Goal: Task Accomplishment & Management: Manage account settings

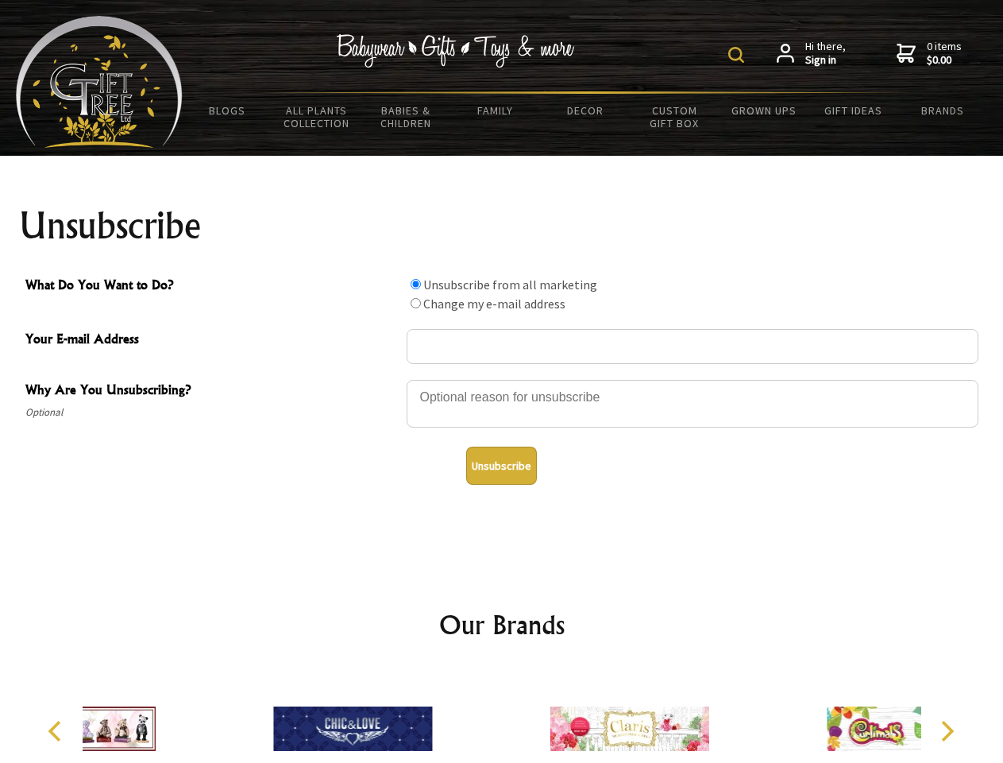
click at [739, 55] on img at bounding box center [737, 55] width 16 height 16
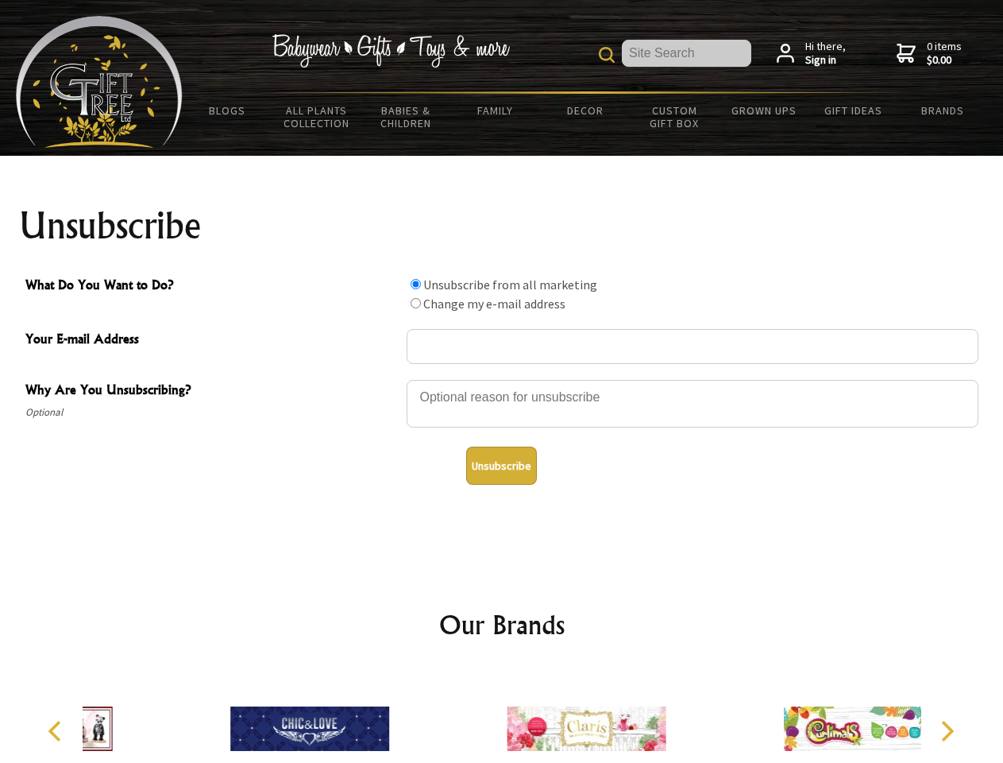
click at [502, 379] on div at bounding box center [693, 406] width 572 height 56
click at [416, 284] on input "What Do You Want to Do?" at bounding box center [416, 284] width 10 height 10
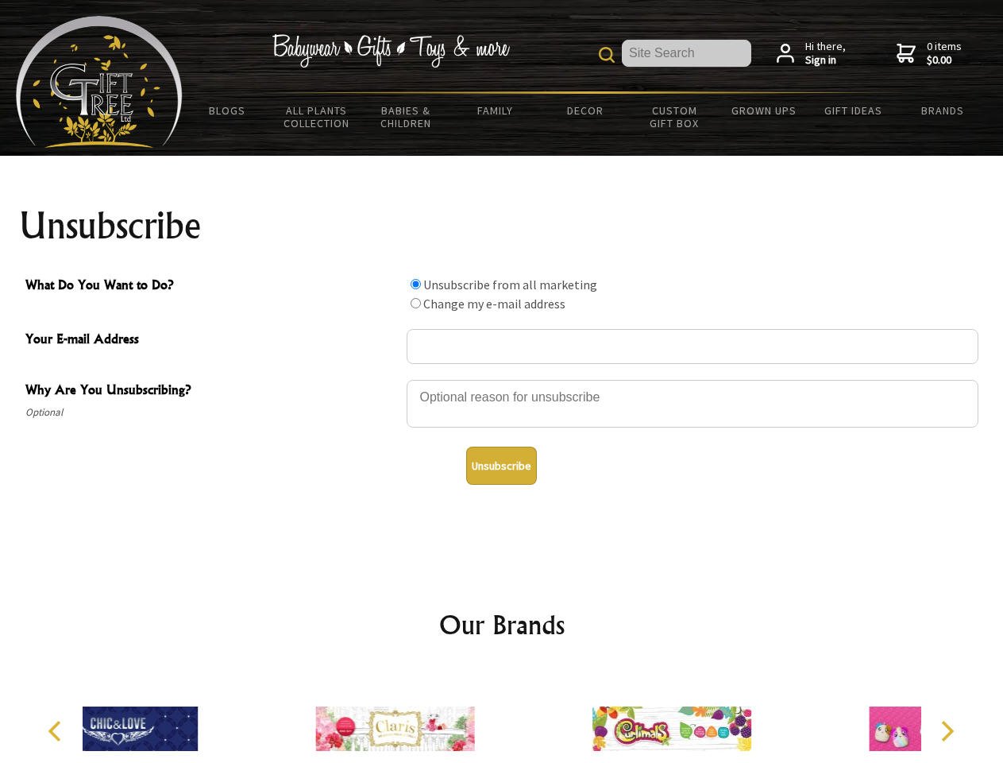
click at [416, 303] on input "What Do You Want to Do?" at bounding box center [416, 303] width 10 height 10
radio input "true"
click at [501, 466] on button "Unsubscribe" at bounding box center [501, 465] width 71 height 38
click at [534, 716] on div at bounding box center [672, 731] width 276 height 124
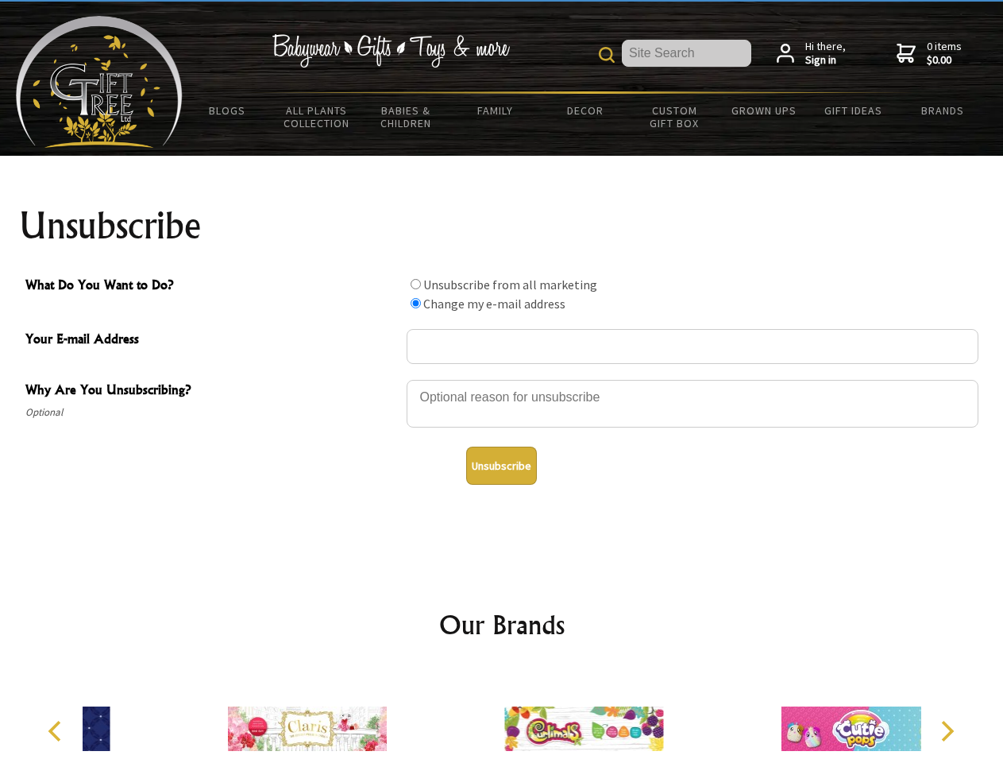
click at [57, 731] on icon "Previous" at bounding box center [56, 731] width 21 height 21
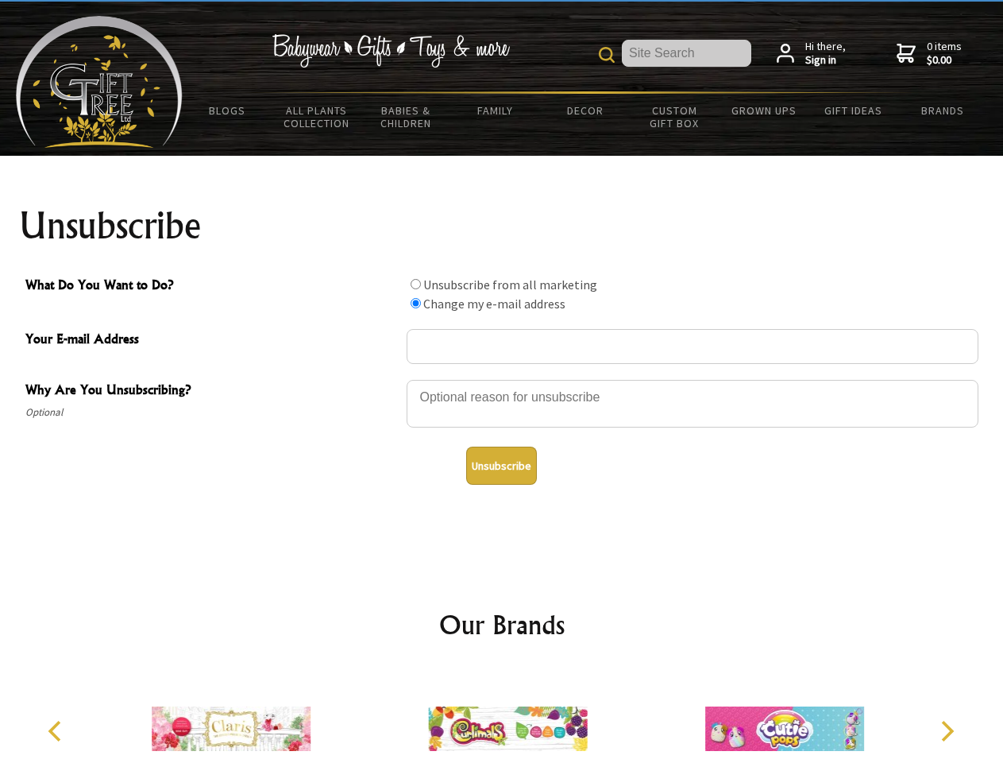
click at [947, 731] on icon "Next" at bounding box center [946, 731] width 21 height 21
